Goal: Task Accomplishment & Management: Manage account settings

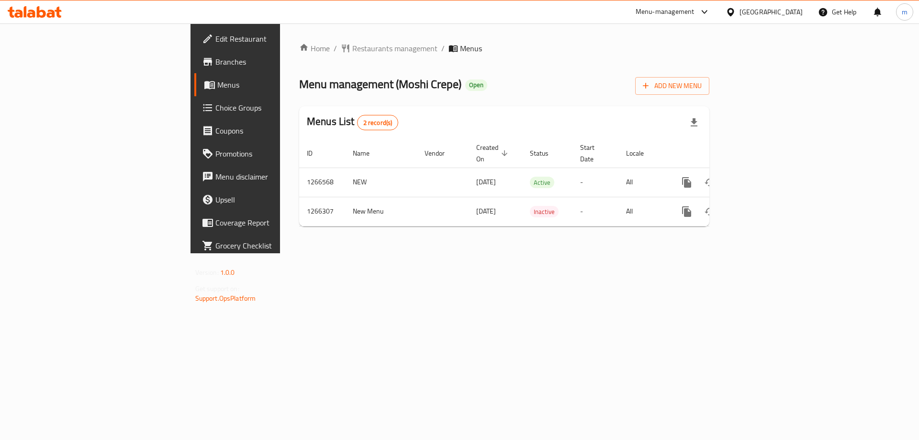
click at [215, 62] on span "Branches" at bounding box center [275, 61] width 121 height 11
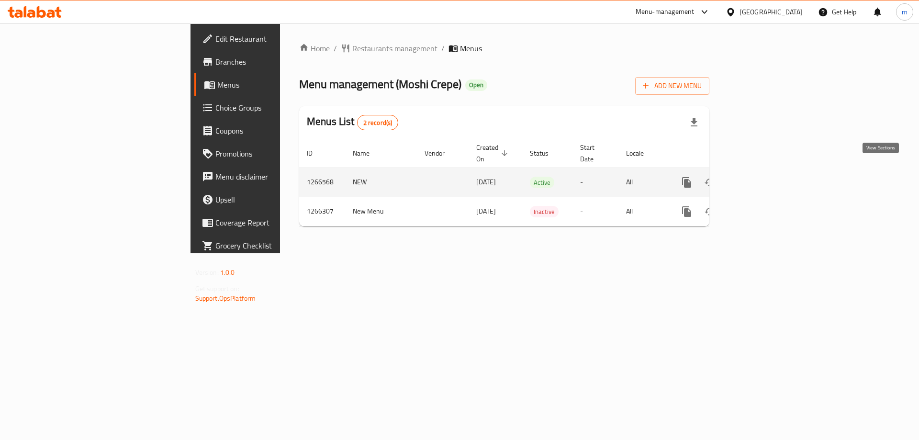
click at [760, 178] on icon "enhanced table" at bounding box center [756, 182] width 9 height 9
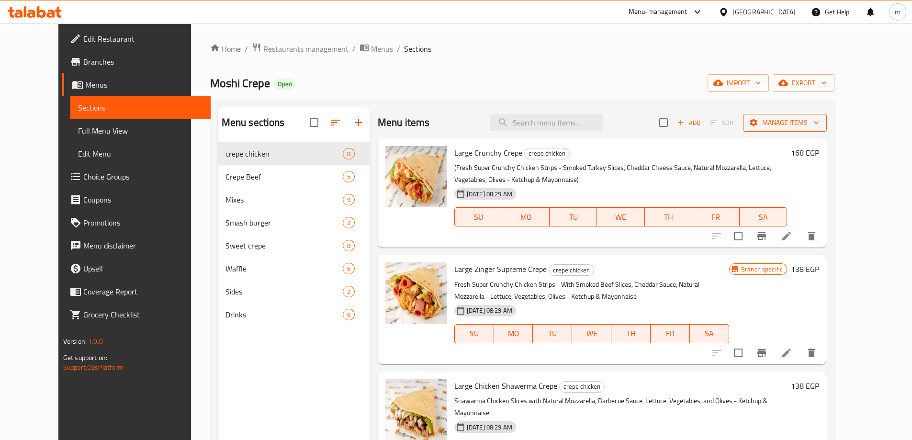
click at [816, 118] on span "Manage items" at bounding box center [785, 123] width 68 height 12
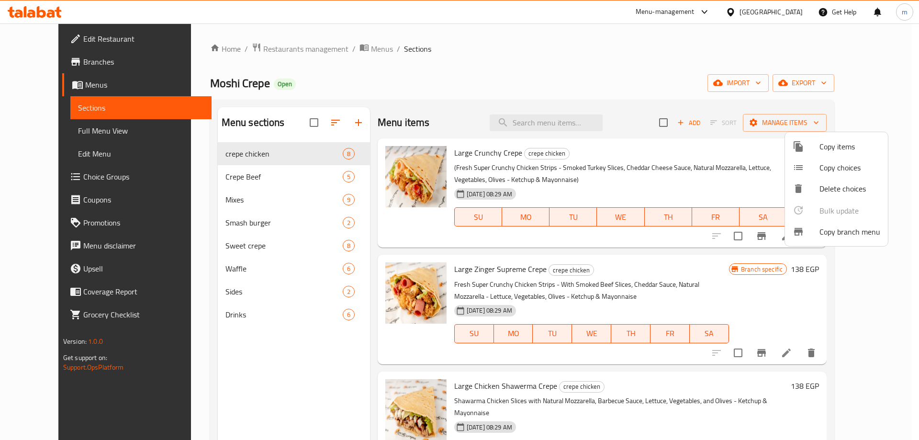
click at [805, 233] on div at bounding box center [806, 231] width 27 height 11
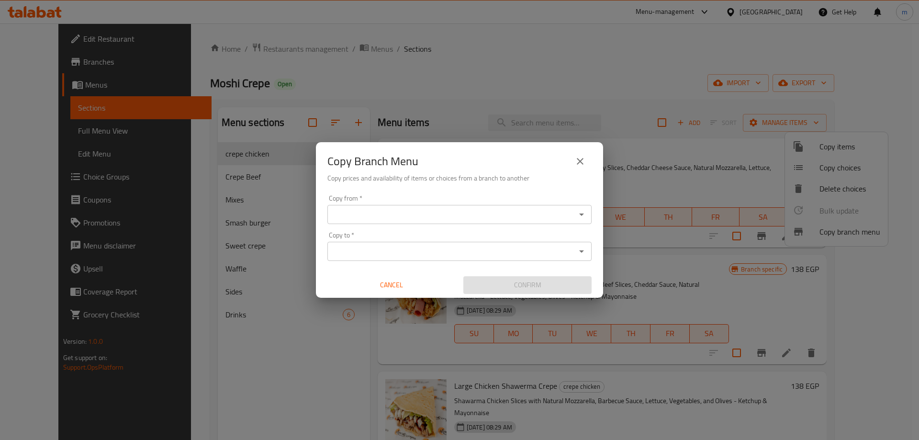
click at [521, 217] on input "Copy from   *" at bounding box center [451, 214] width 243 height 13
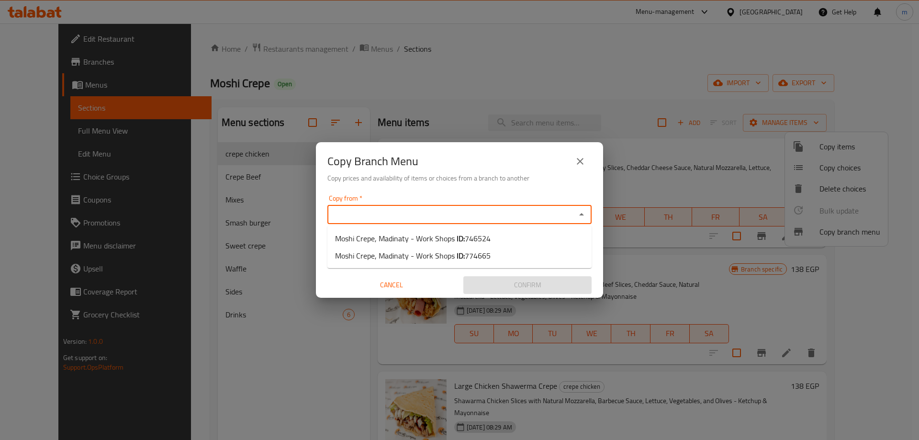
click at [562, 216] on input "Copy from   *" at bounding box center [451, 214] width 243 height 13
click at [517, 240] on li "Moshi Crepe, Madinaty - Work Shops ID: 746524" at bounding box center [460, 238] width 264 height 17
type input "Moshi Crepe, Madinaty - Work Shops"
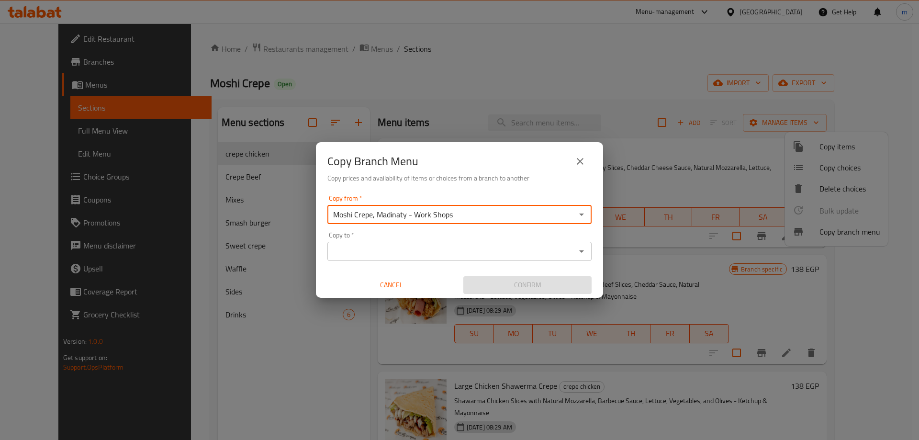
click at [504, 214] on input "Moshi Crepe, Madinaty - Work Shops" at bounding box center [451, 214] width 243 height 13
type input "Moshi Crepe, Madinaty - Work Shops"
click at [520, 211] on input "Moshi Crepe, Madinaty - Work Shops" at bounding box center [451, 214] width 243 height 13
click at [536, 215] on input "Copy from   *" at bounding box center [451, 214] width 243 height 13
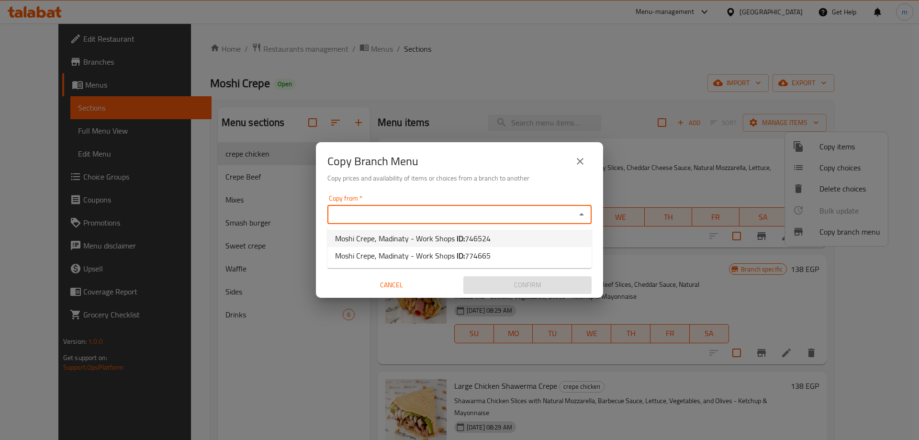
click at [507, 238] on li "Moshi Crepe, Madinaty - Work Shops ID: 746524" at bounding box center [460, 238] width 264 height 17
type input "Moshi Crepe, Madinaty - Work Shops"
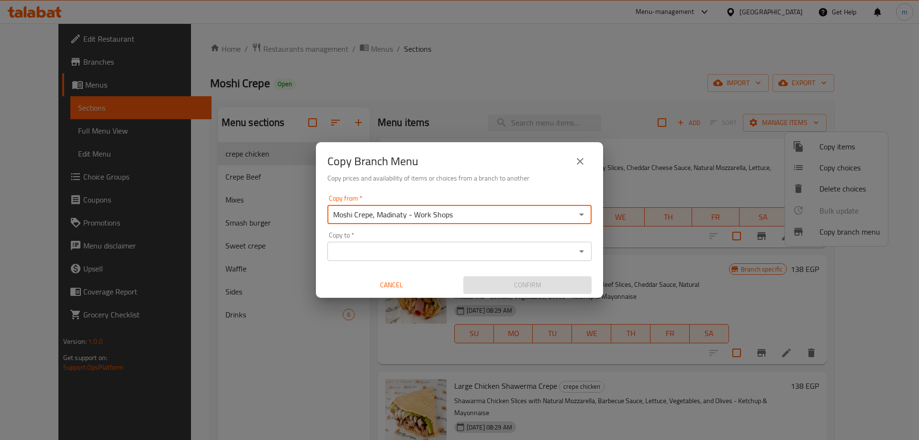
click at [511, 249] on input "Copy to   *" at bounding box center [451, 251] width 243 height 13
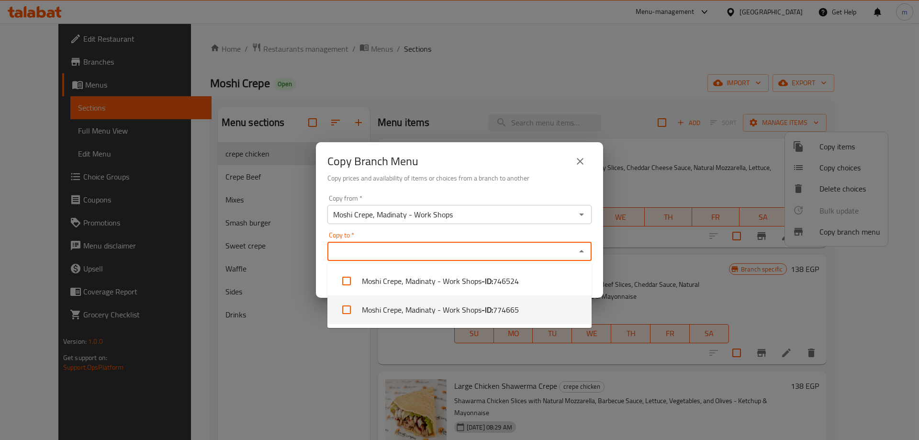
click at [519, 307] on span "774665" at bounding box center [506, 309] width 26 height 11
checkbox input "true"
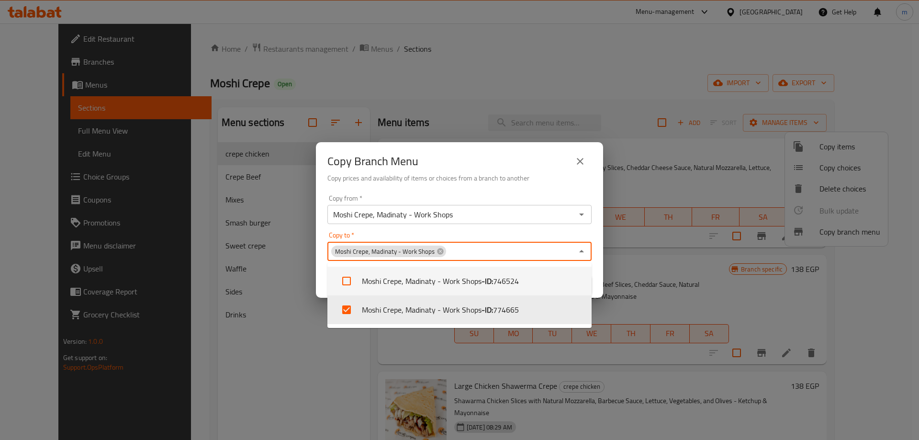
click at [552, 234] on div "Copy to   * Moshi Crepe, Madinaty - Work Shops Copy to *" at bounding box center [460, 246] width 264 height 29
click at [581, 233] on div "Copy to   * Moshi Crepe, Madinaty - Work Shops Copy to *" at bounding box center [460, 246] width 264 height 29
click at [585, 249] on icon "Close" at bounding box center [581, 251] width 11 height 11
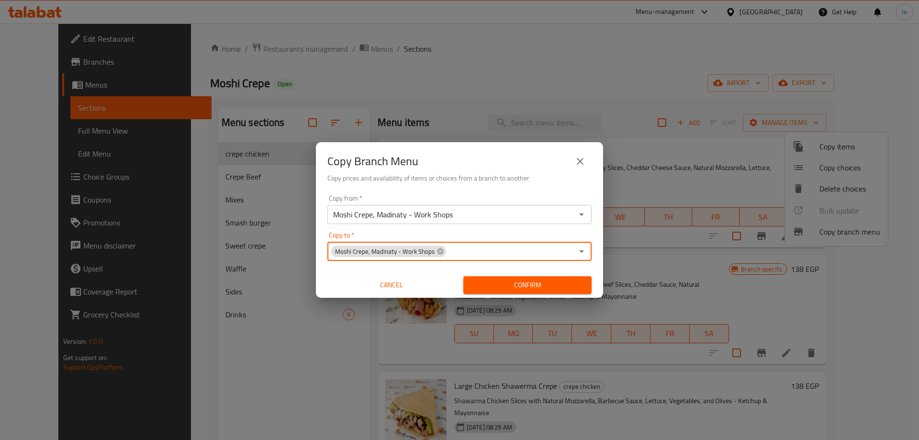
click at [570, 283] on span "Confirm" at bounding box center [527, 285] width 113 height 12
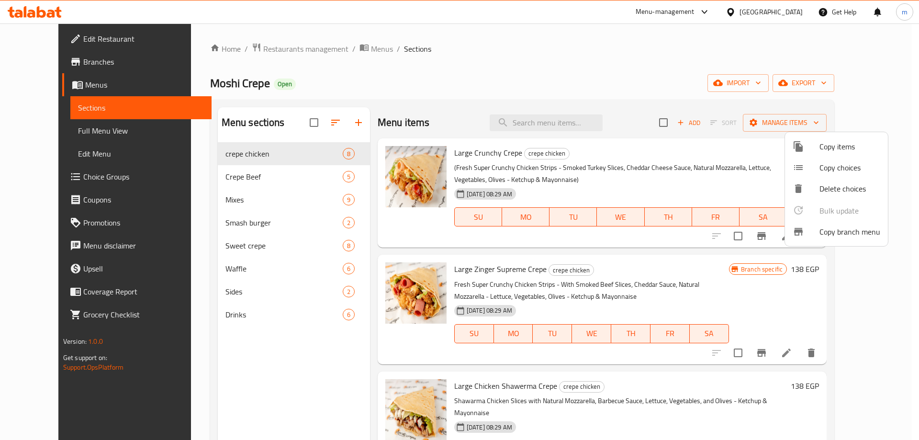
click at [65, 58] on div at bounding box center [459, 220] width 919 height 440
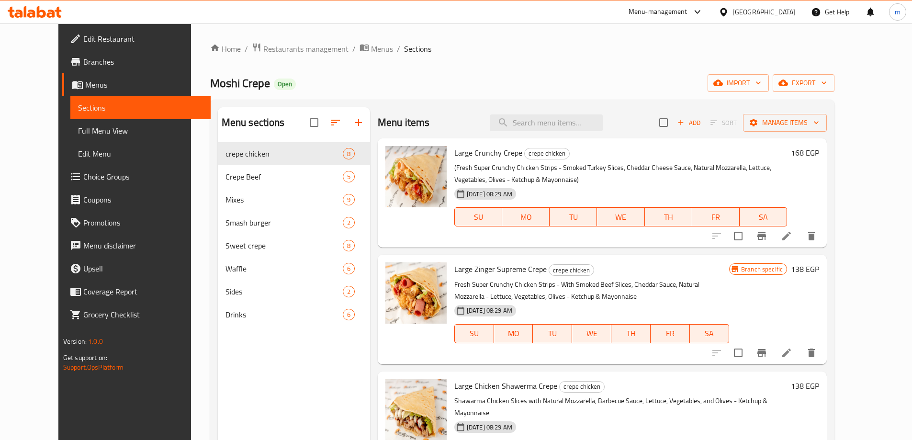
click at [83, 58] on span "Branches" at bounding box center [143, 61] width 120 height 11
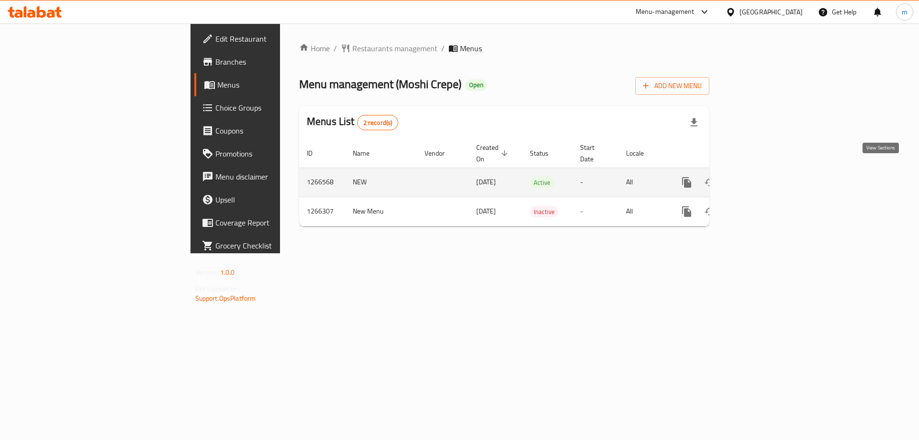
click at [762, 177] on icon "enhanced table" at bounding box center [755, 182] width 11 height 11
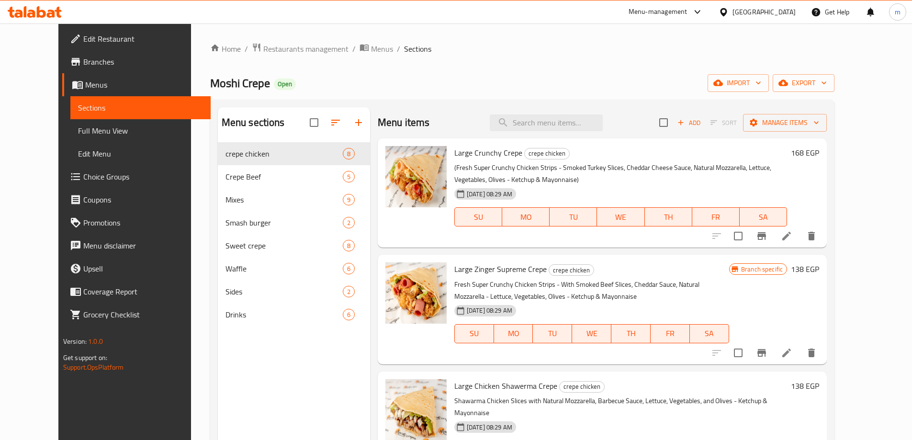
click at [85, 124] on link "Full Menu View" at bounding box center [140, 130] width 140 height 23
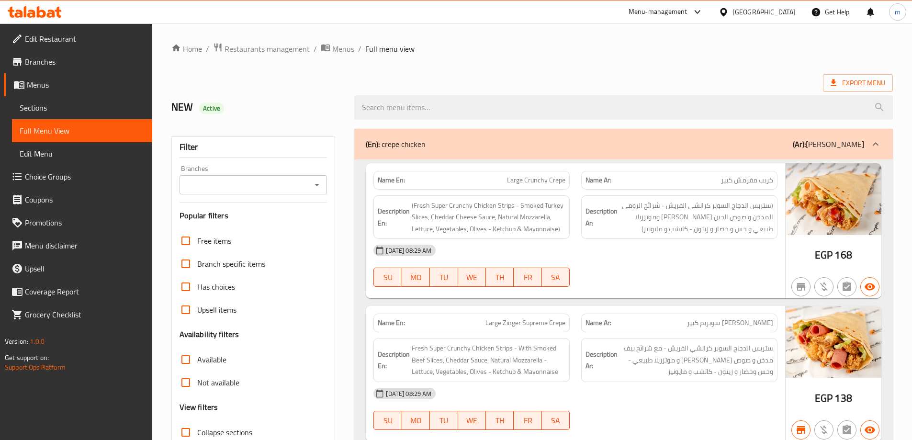
click at [263, 195] on div "Filter Branches Branches Popular filters Free items Branch specific items Has c…" at bounding box center [253, 313] width 164 height 354
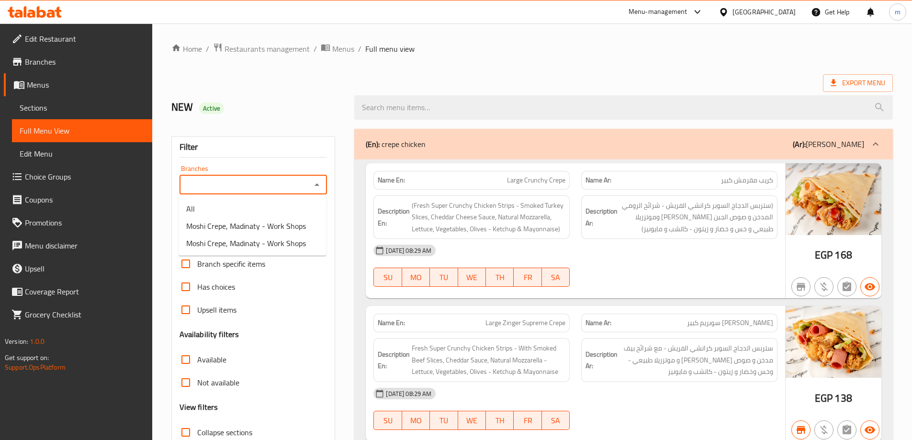
click at [284, 185] on input "Branches" at bounding box center [245, 184] width 126 height 13
click at [288, 245] on span "Moshi Crepe, Madinaty - Work Shops" at bounding box center [246, 243] width 120 height 11
type input "Moshi Crepe, Madinaty - Work Shops"
click at [320, 184] on icon "Open" at bounding box center [316, 184] width 11 height 11
click at [87, 60] on span "Branches" at bounding box center [85, 61] width 120 height 11
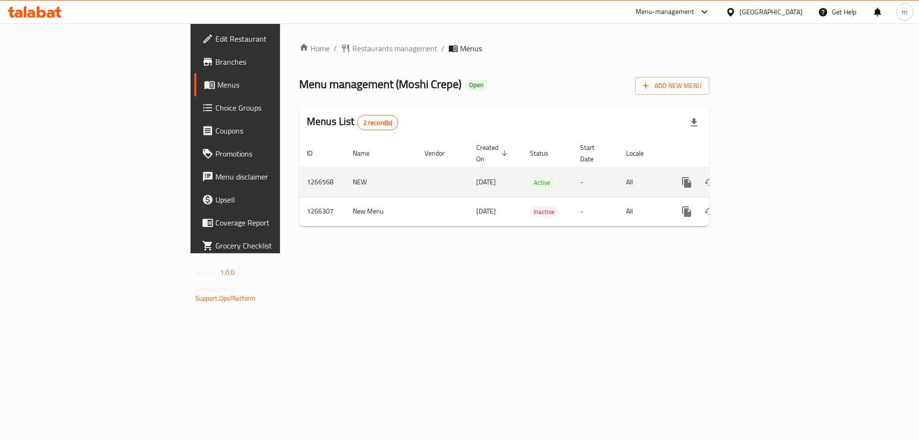
click at [762, 177] on icon "enhanced table" at bounding box center [755, 182] width 11 height 11
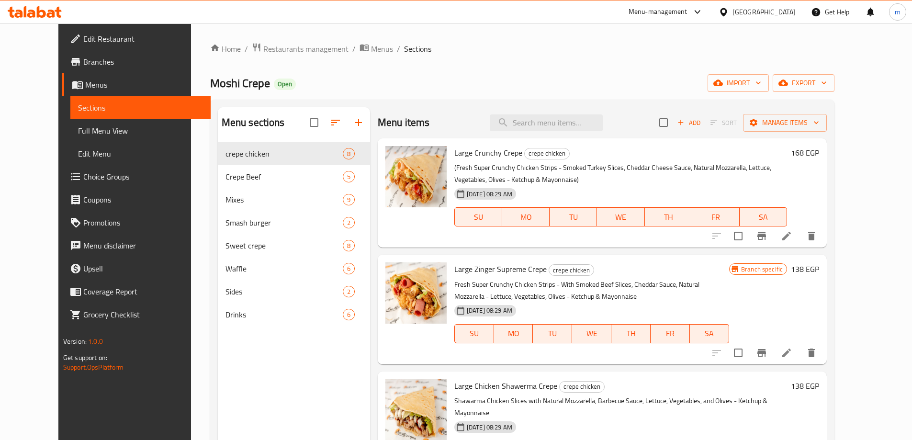
click at [78, 126] on span "Full Menu View" at bounding box center [140, 130] width 125 height 11
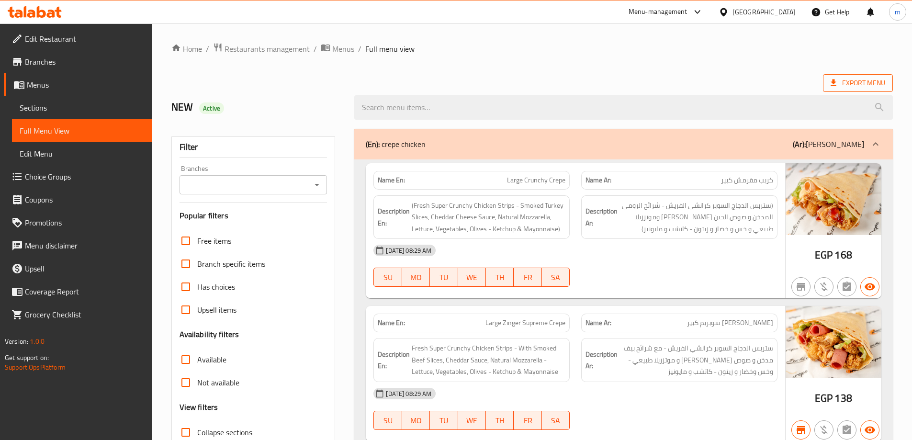
click at [829, 77] on span "Export Menu" at bounding box center [858, 83] width 70 height 18
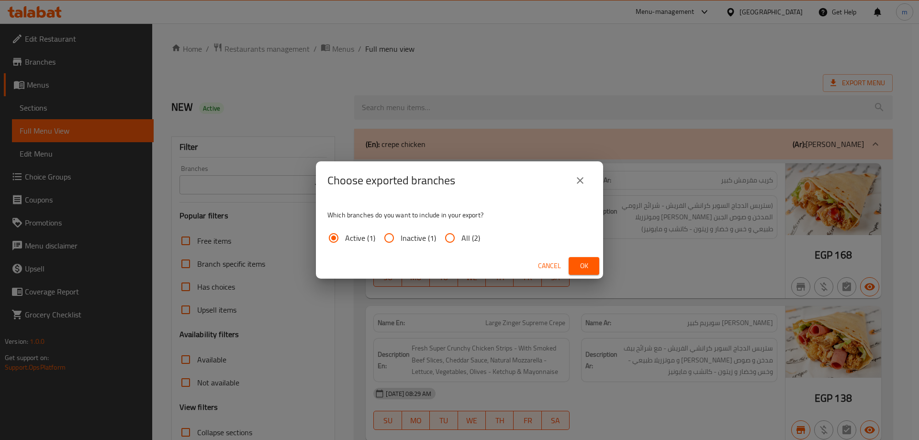
click at [464, 239] on span "All (2)" at bounding box center [471, 237] width 19 height 11
click at [462, 239] on input "All (2)" at bounding box center [450, 238] width 23 height 23
radio input "true"
click at [578, 259] on button "Ok" at bounding box center [584, 266] width 31 height 18
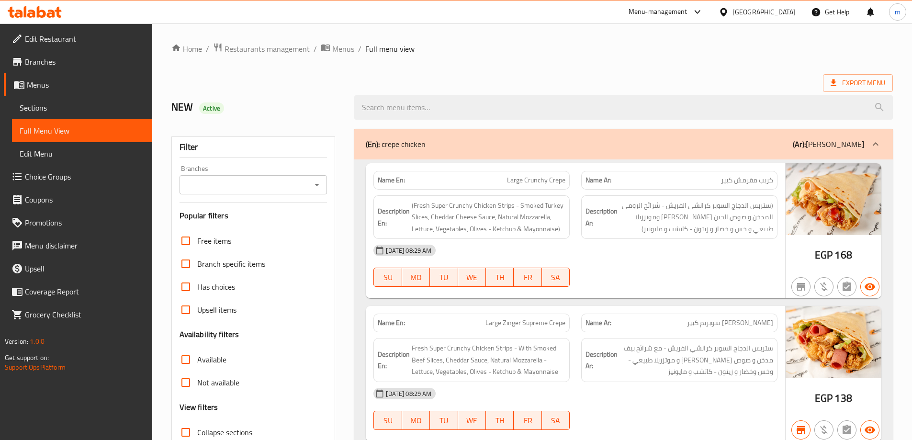
click at [55, 62] on span "Branches" at bounding box center [85, 61] width 120 height 11
